Goal: Leave review/rating

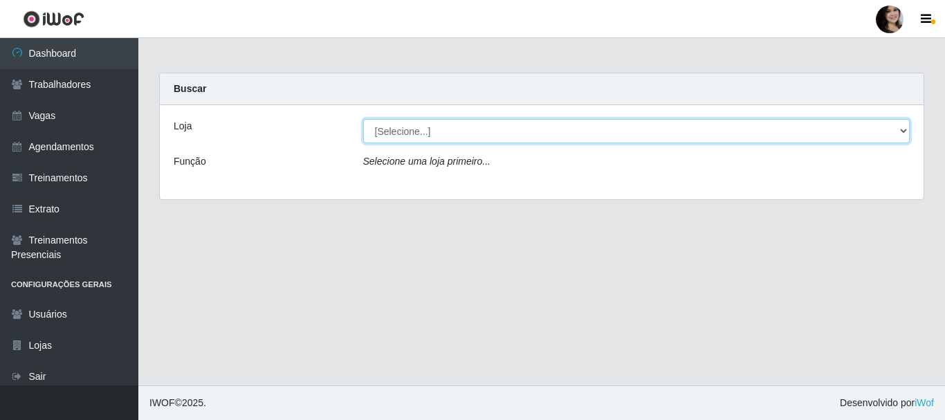
click at [904, 130] on select "[Selecione...] SuperFácil Atacado - [PERSON_NAME]" at bounding box center [636, 131] width 547 height 24
select select "399"
click at [363, 119] on select "[Selecione...] SuperFácil Atacado - [PERSON_NAME]" at bounding box center [636, 131] width 547 height 24
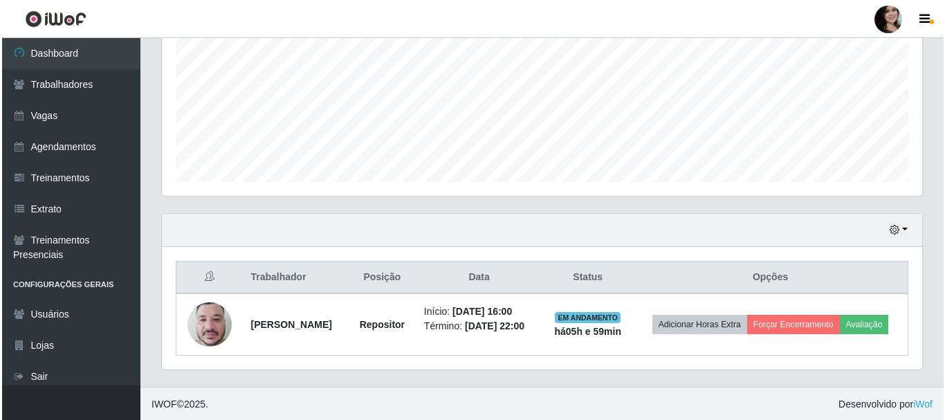
scroll to position [314, 0]
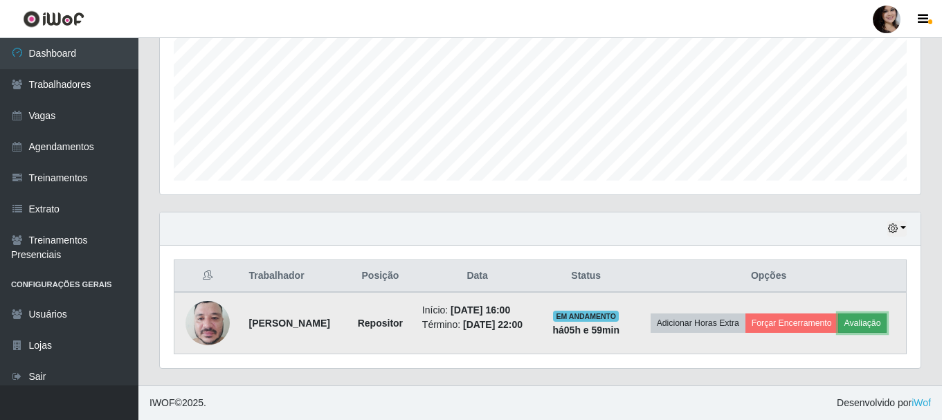
click at [867, 323] on button "Avaliação" at bounding box center [862, 323] width 49 height 19
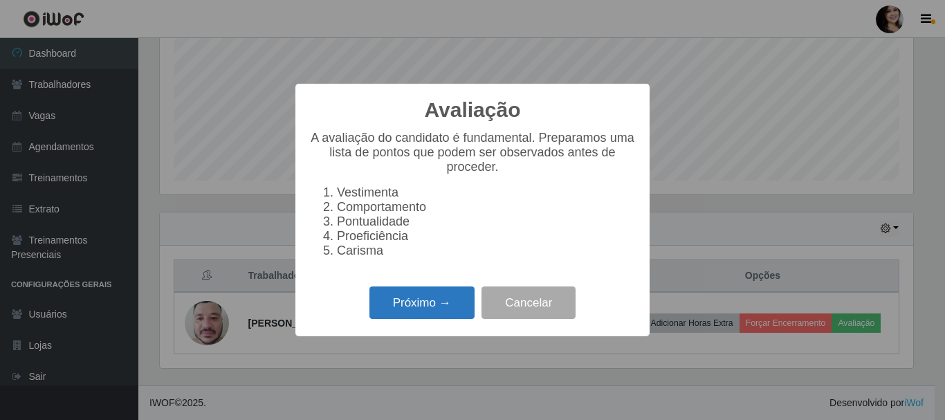
click at [466, 310] on button "Próximo →" at bounding box center [422, 303] width 105 height 33
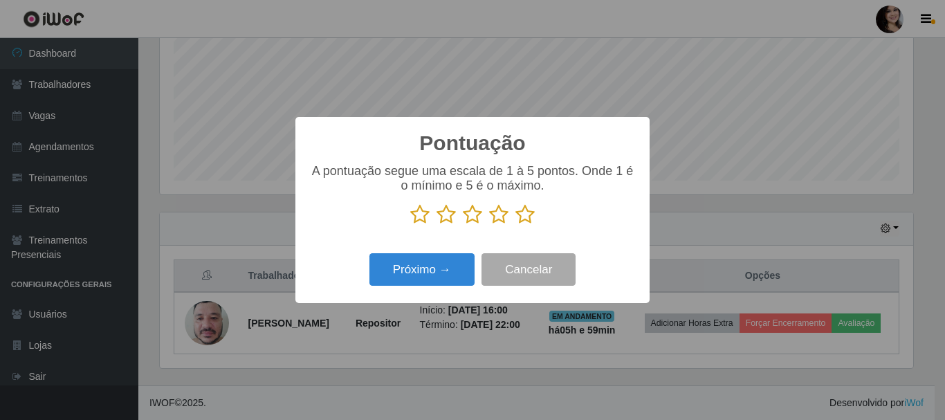
scroll to position [691837, 691370]
click at [522, 215] on icon at bounding box center [525, 214] width 19 height 21
click at [516, 225] on input "radio" at bounding box center [516, 225] width 0 height 0
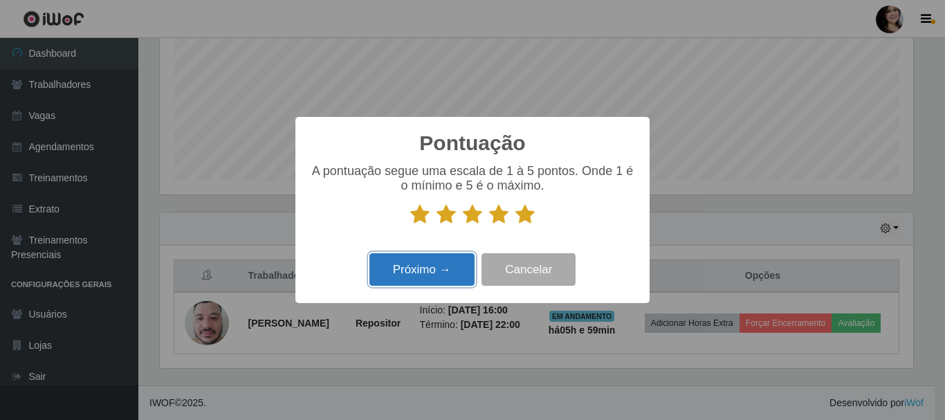
click at [454, 277] on button "Próximo →" at bounding box center [422, 269] width 105 height 33
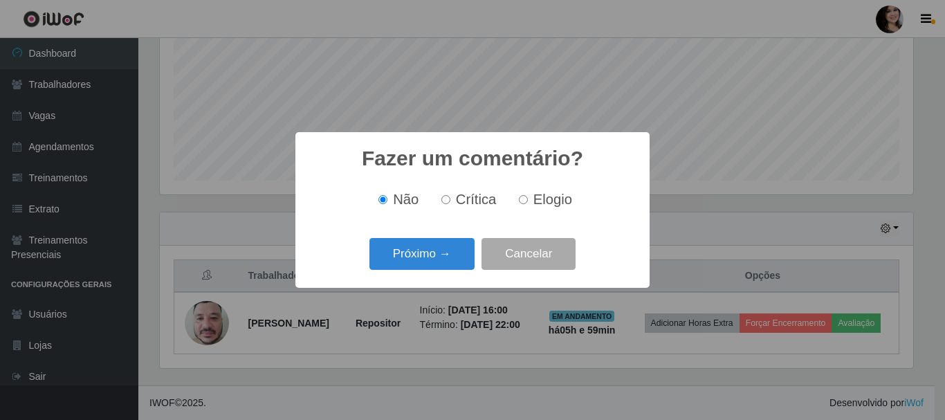
drag, startPoint x: 524, startPoint y: 201, endPoint x: 514, endPoint y: 215, distance: 16.9
click at [524, 202] on input "Elogio" at bounding box center [523, 199] width 9 height 9
radio input "true"
click at [458, 254] on button "Próximo →" at bounding box center [422, 254] width 105 height 33
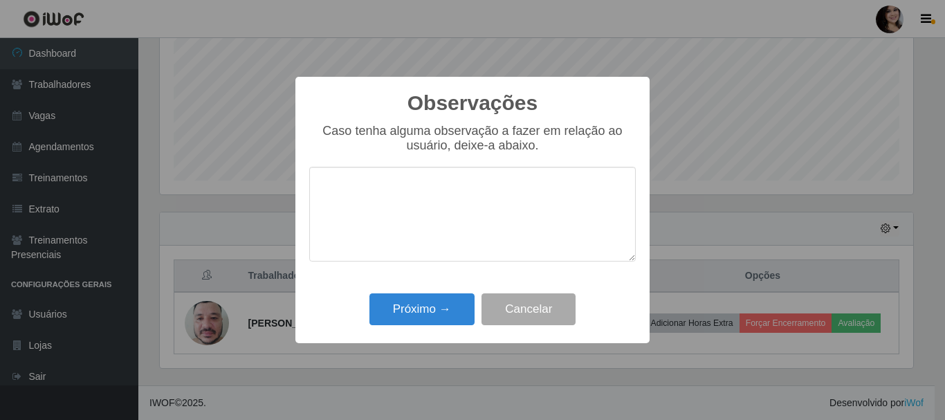
click at [514, 206] on textarea at bounding box center [472, 214] width 327 height 95
type textarea "PONTUAL"
click at [445, 306] on button "Próximo →" at bounding box center [422, 309] width 105 height 33
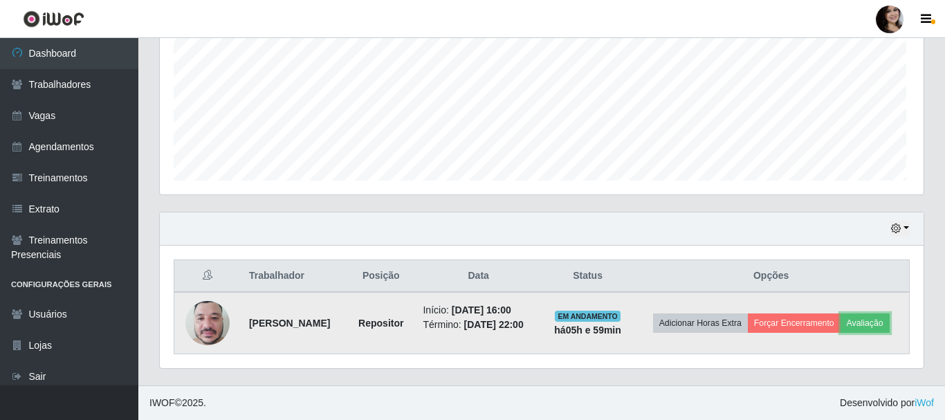
scroll to position [287, 761]
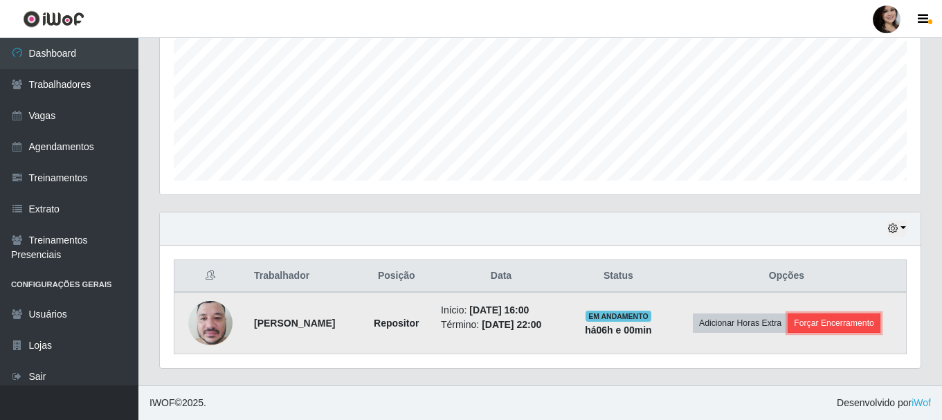
click at [821, 318] on button "Forçar Encerramento" at bounding box center [834, 323] width 93 height 19
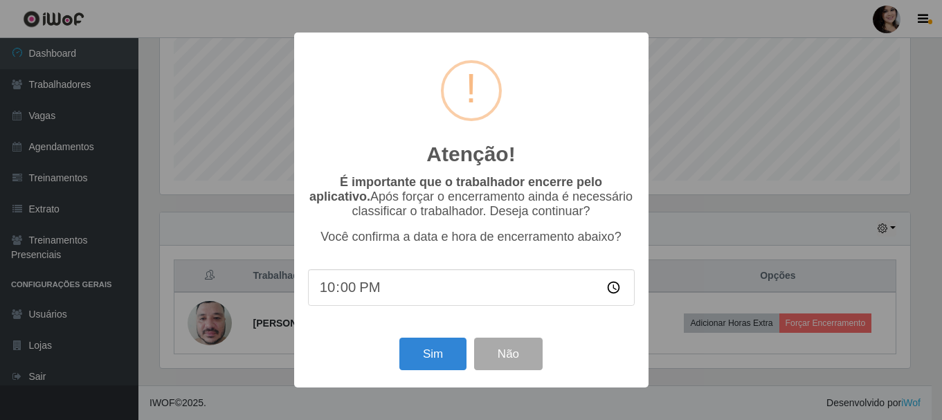
scroll to position [287, 754]
click at [433, 355] on button "Sim" at bounding box center [434, 354] width 67 height 33
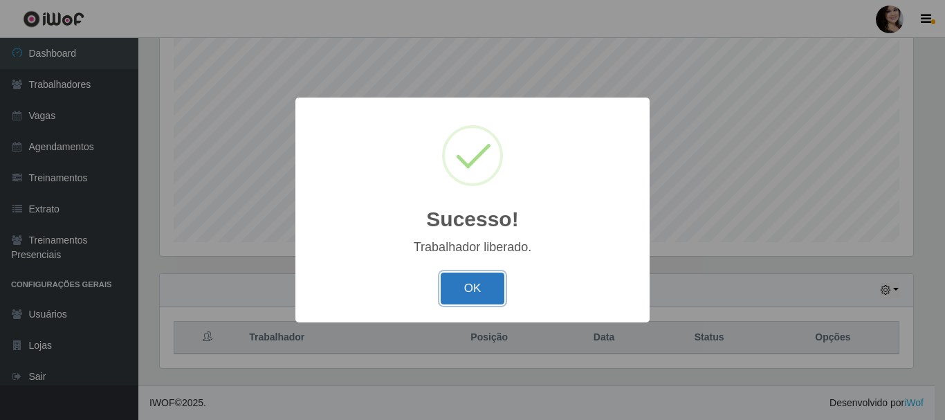
click at [463, 290] on button "OK" at bounding box center [473, 289] width 64 height 33
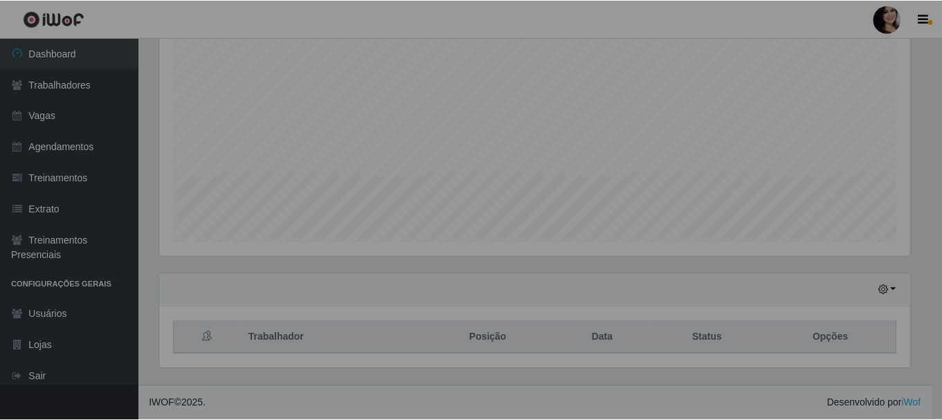
scroll to position [287, 761]
